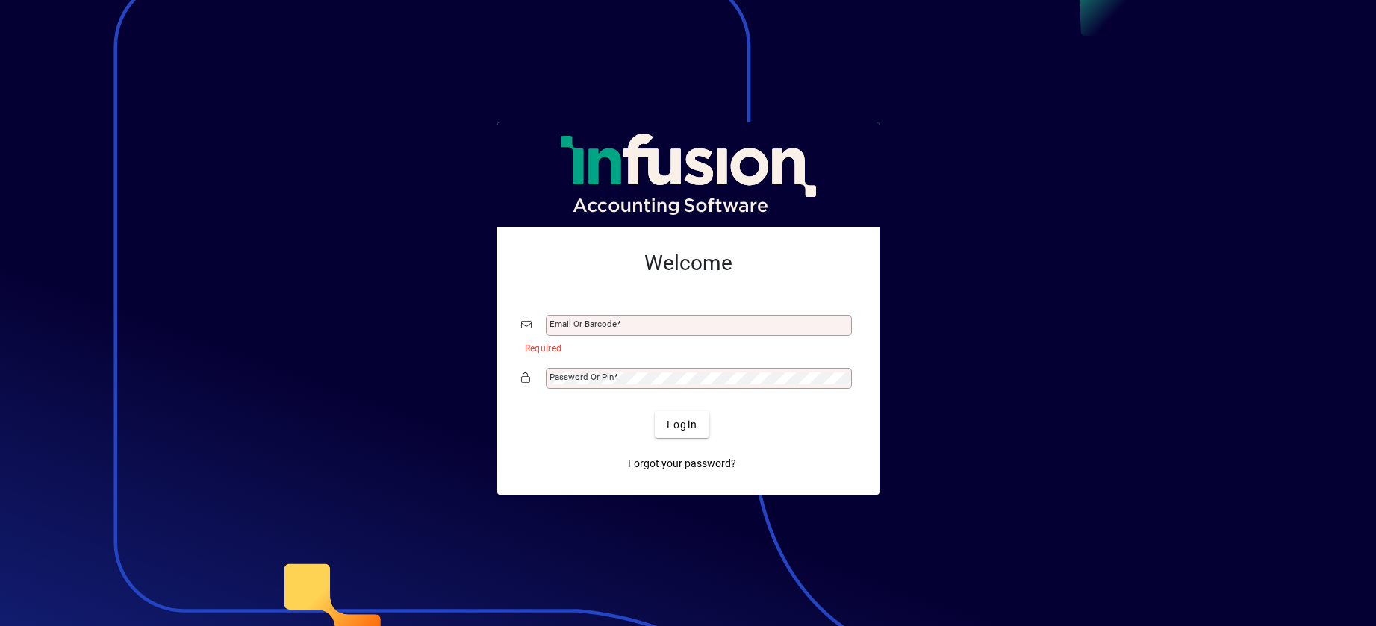
click at [635, 326] on input "Email or Barcode" at bounding box center [700, 326] width 302 height 12
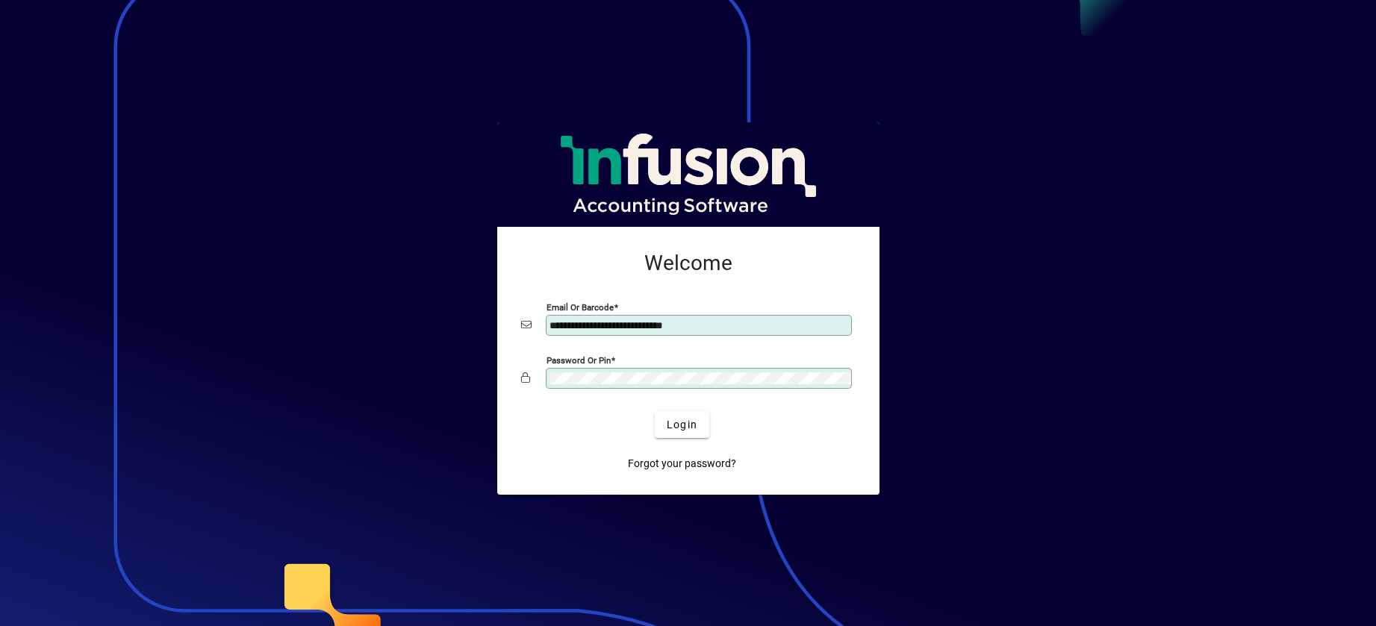
type input "**********"
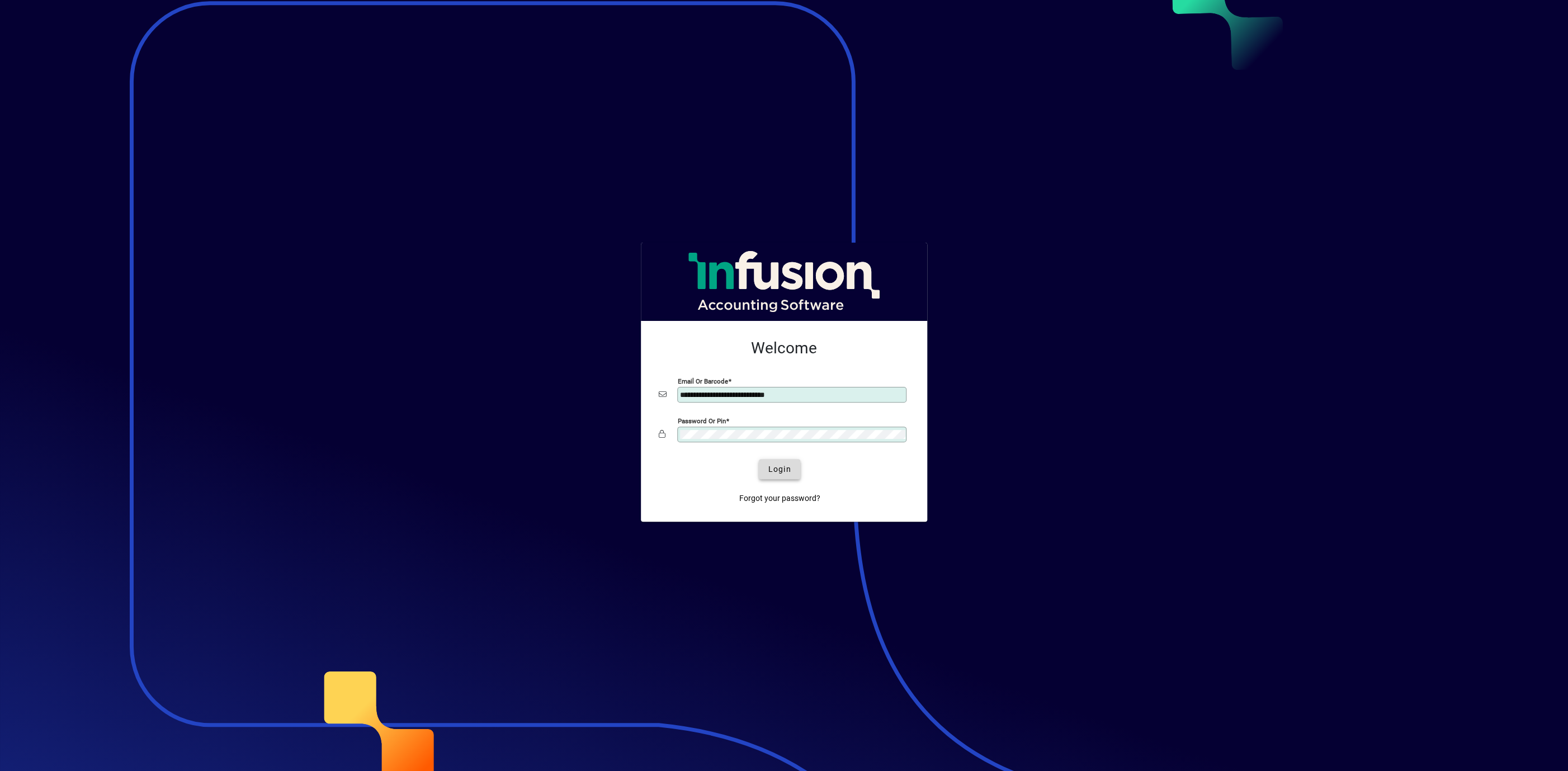
click at [772, 458] on span "submit" at bounding box center [779, 469] width 40 height 27
